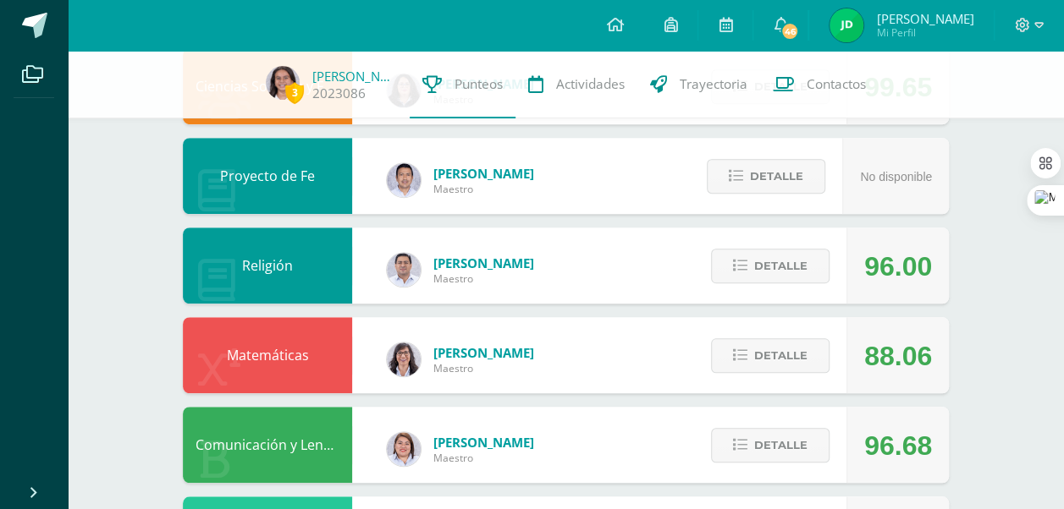
scroll to position [488, 0]
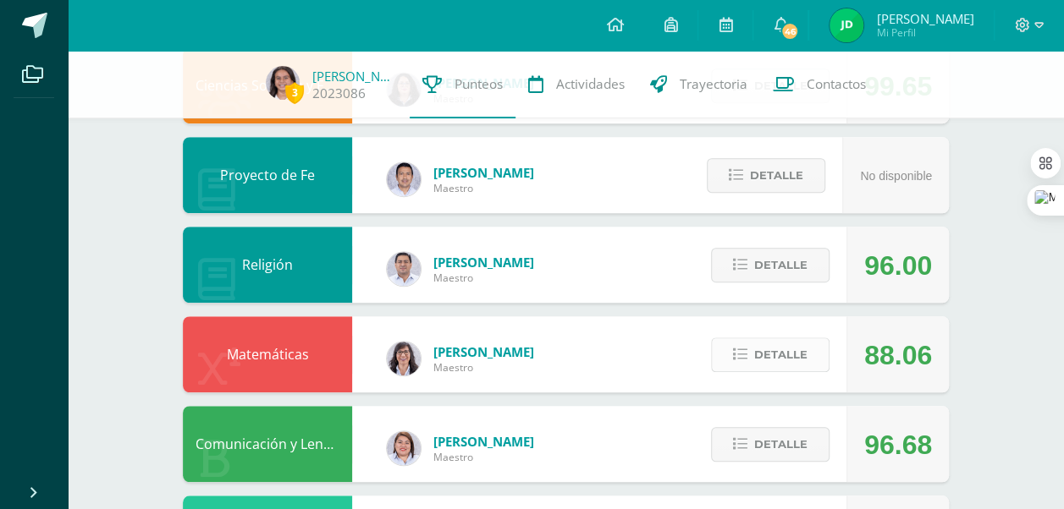
click at [784, 359] on span "Detalle" at bounding box center [780, 354] width 53 height 31
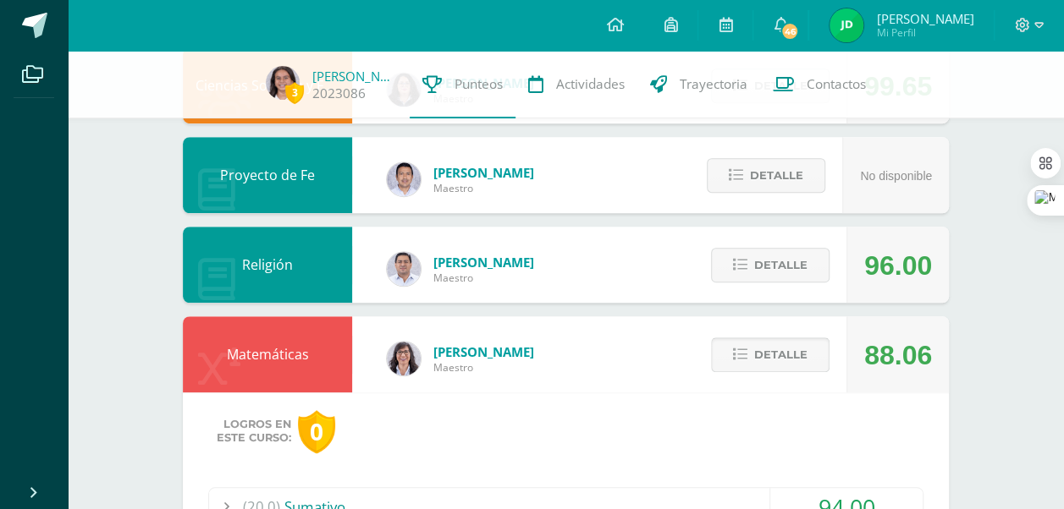
scroll to position [0, 0]
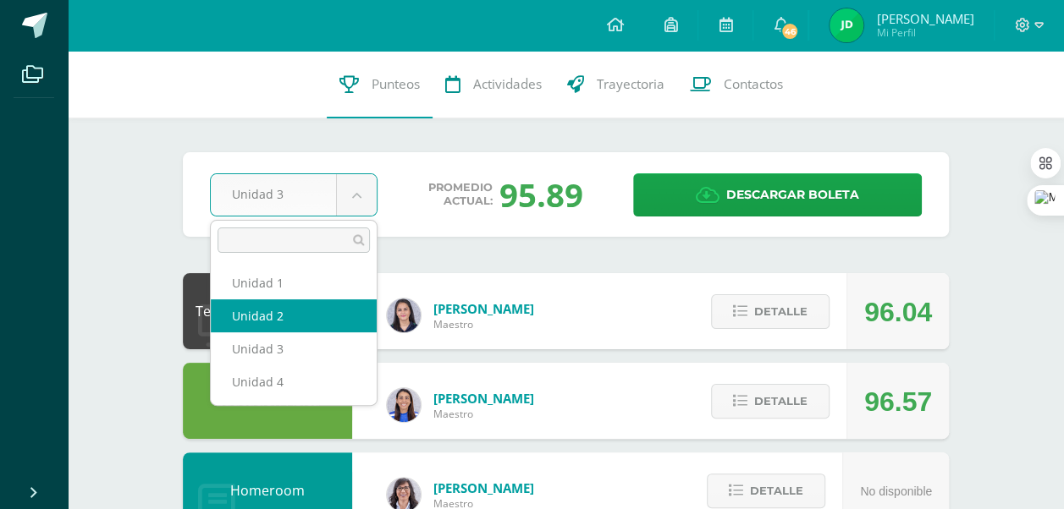
select select "Unidad 2"
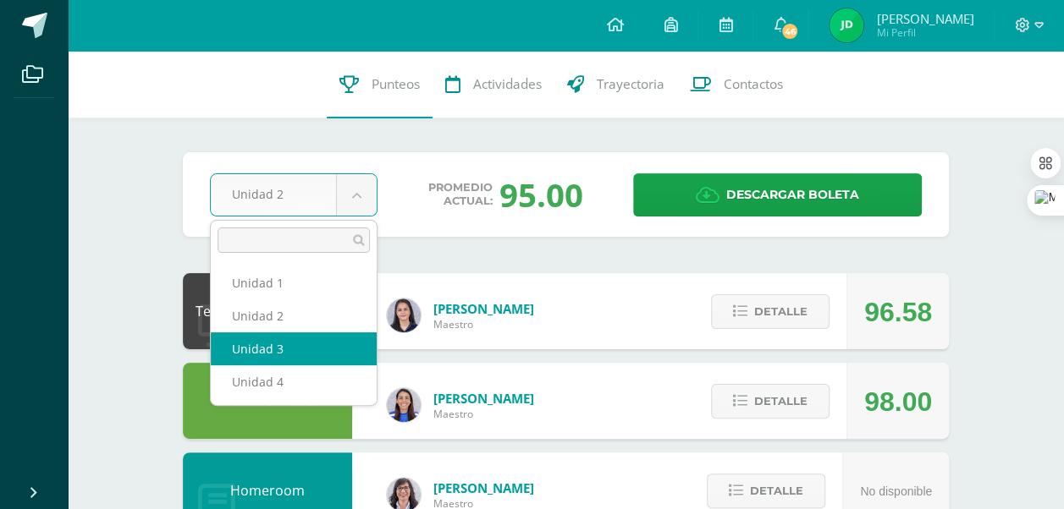
select select "Unidad 3"
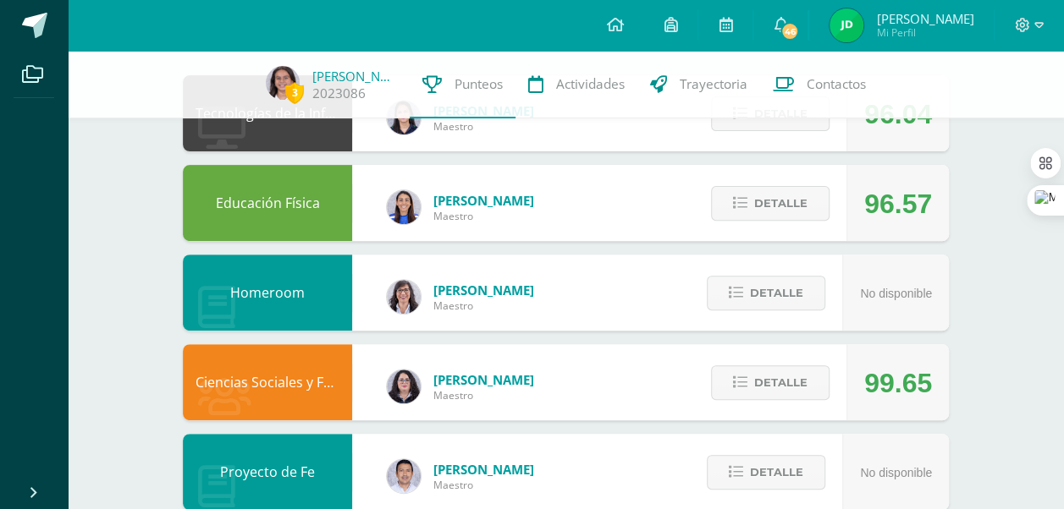
scroll to position [208, 0]
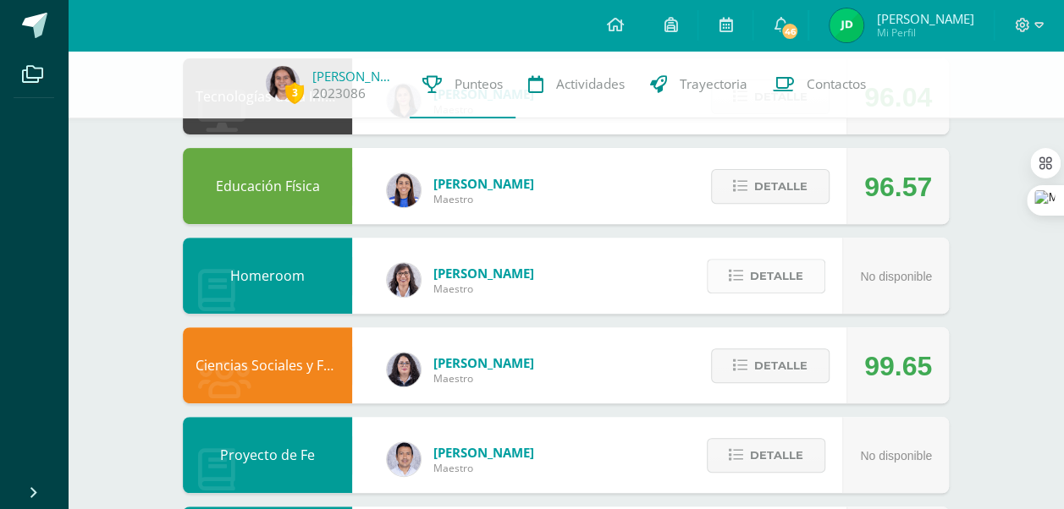
click at [775, 280] on span "Detalle" at bounding box center [776, 276] width 53 height 31
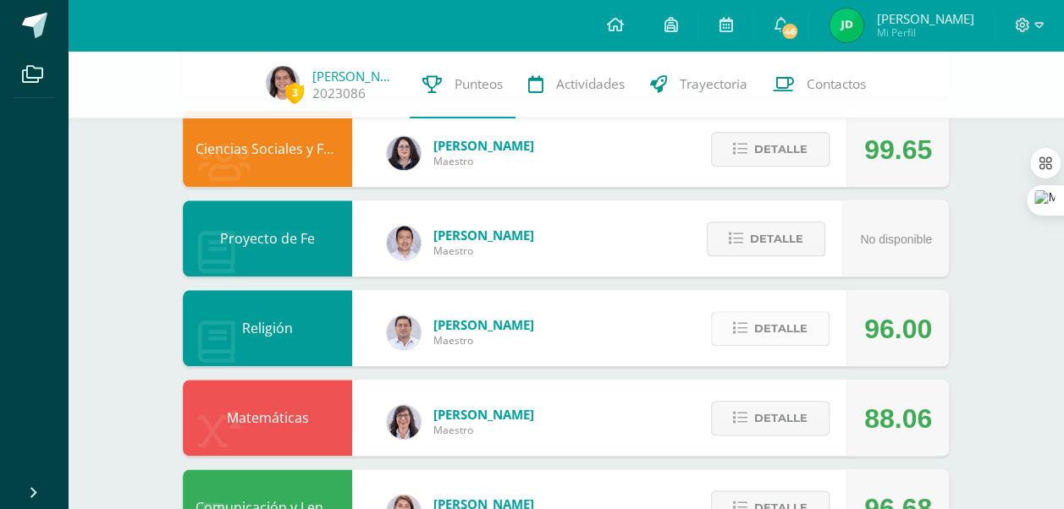
scroll to position [751, 0]
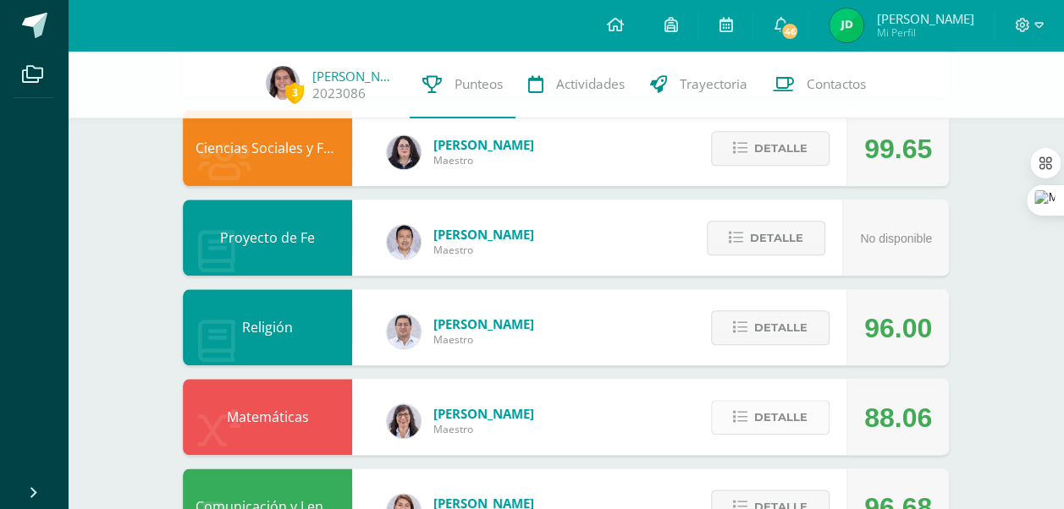
click at [777, 407] on span "Detalle" at bounding box center [780, 417] width 53 height 31
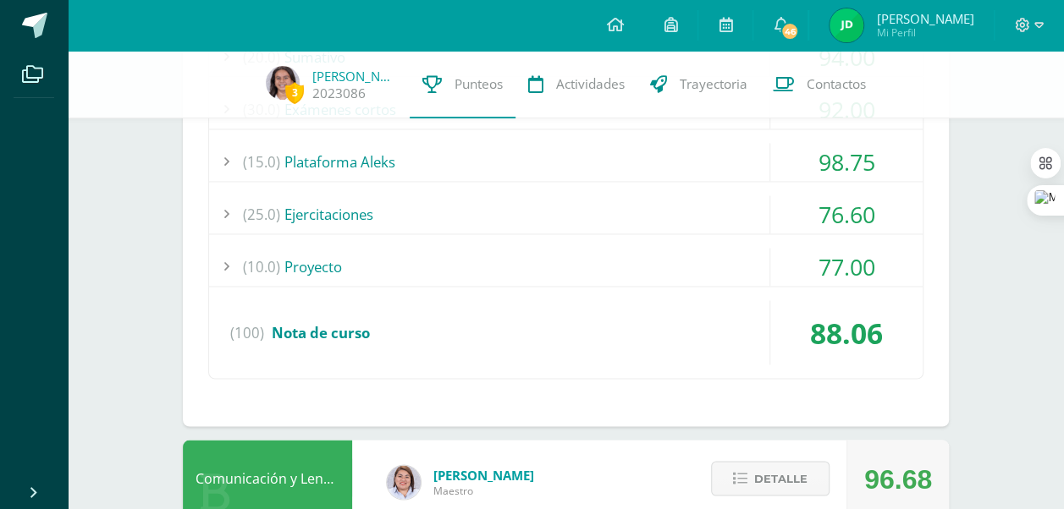
scroll to position [1267, 0]
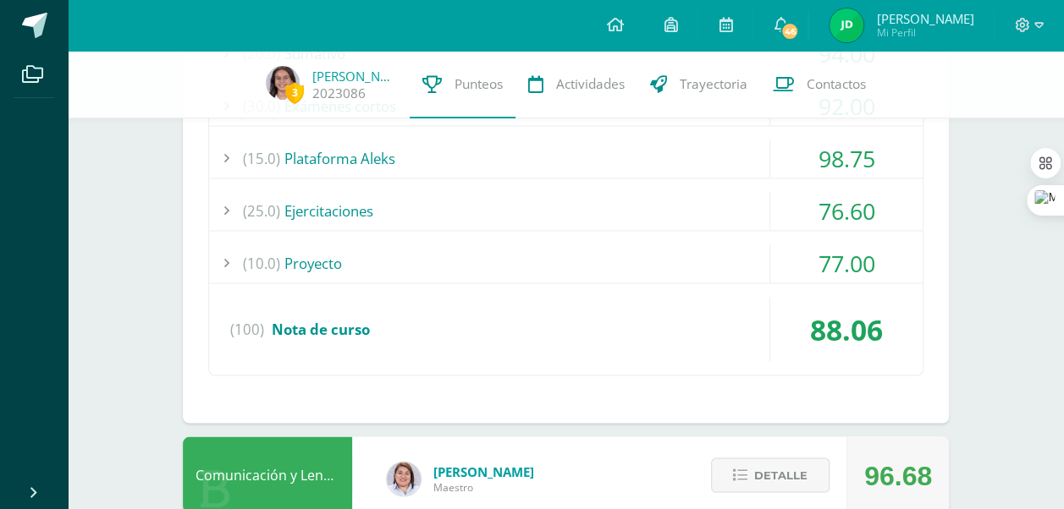
click at [648, 251] on div "(10.0) Proyecto" at bounding box center [565, 264] width 713 height 38
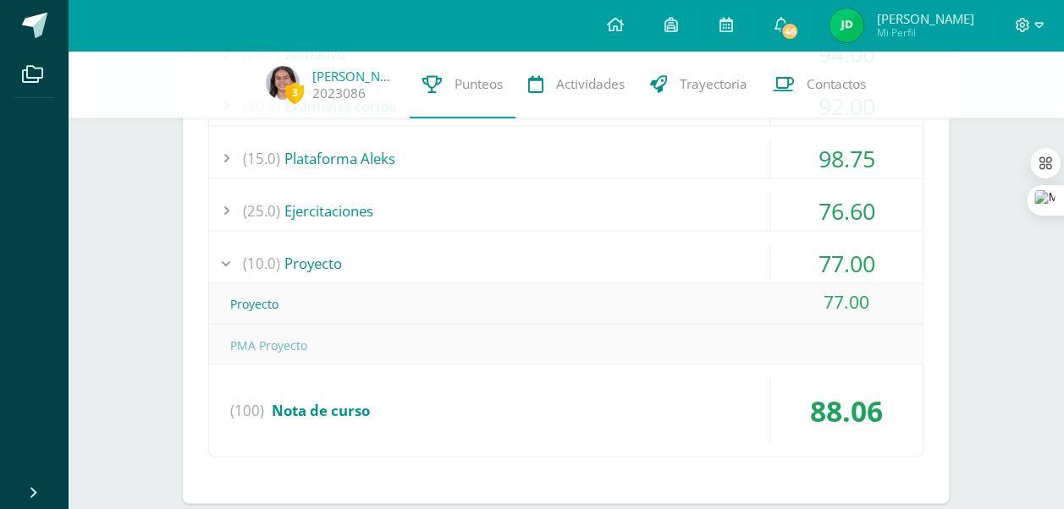
click at [577, 206] on div "(25.0) Ejercitaciones" at bounding box center [565, 211] width 713 height 38
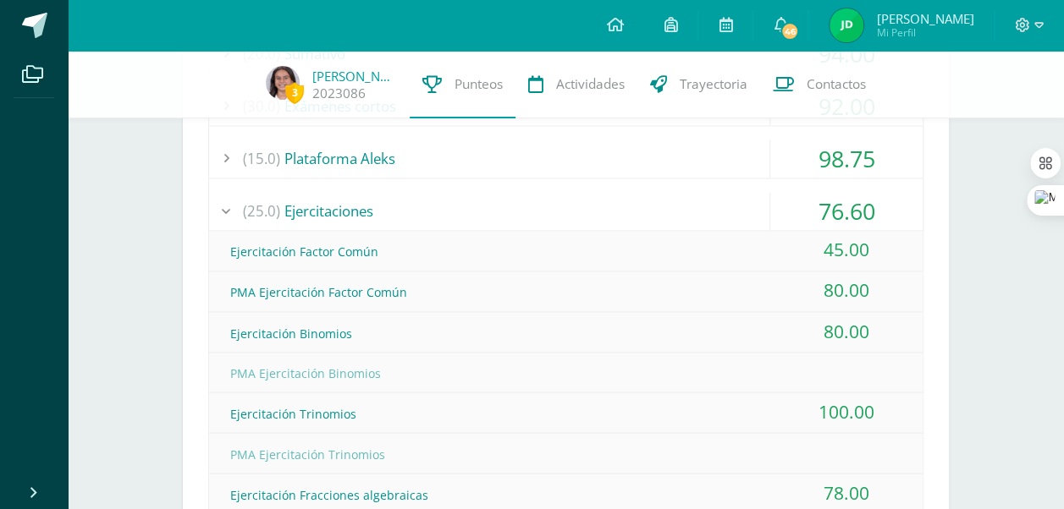
click at [577, 206] on div "(25.0) Ejercitaciones" at bounding box center [565, 211] width 713 height 38
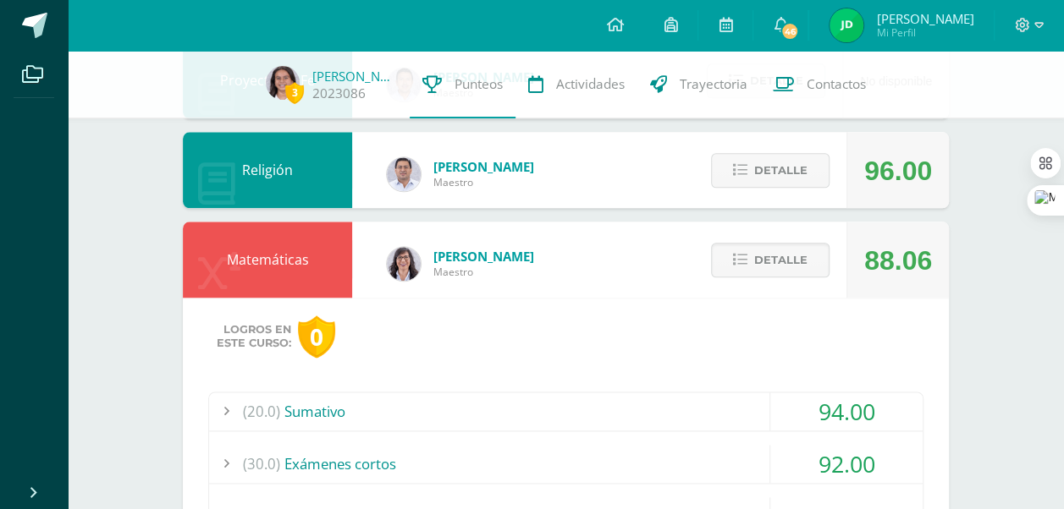
scroll to position [898, 0]
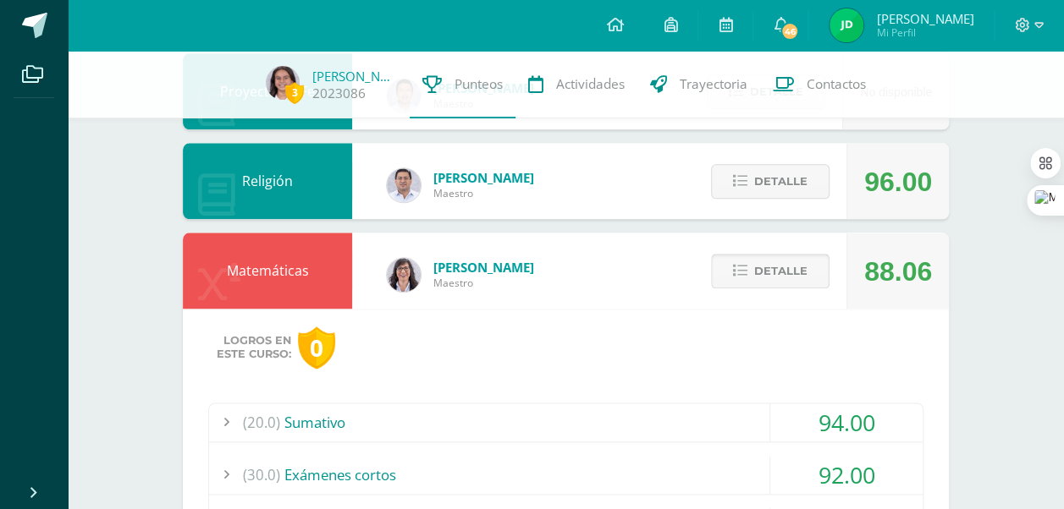
click at [792, 285] on span "Detalle" at bounding box center [780, 271] width 53 height 31
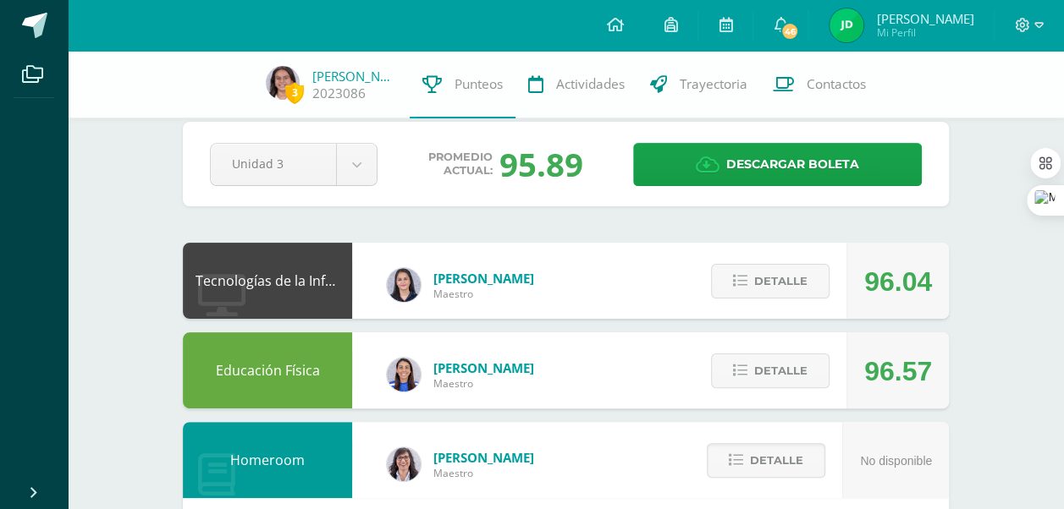
scroll to position [0, 0]
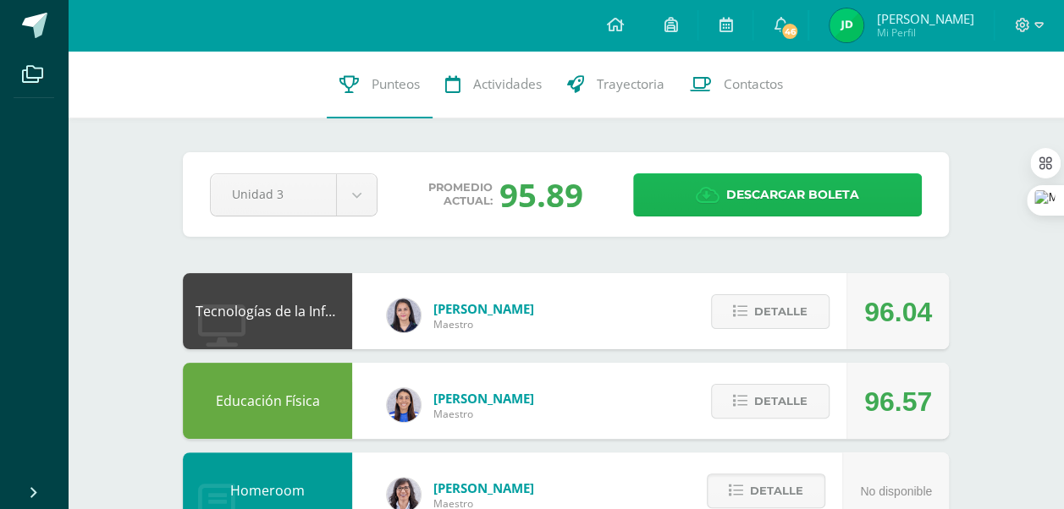
click at [838, 202] on span "Descargar boleta" at bounding box center [792, 194] width 133 height 41
